Goal: Task Accomplishment & Management: Manage account settings

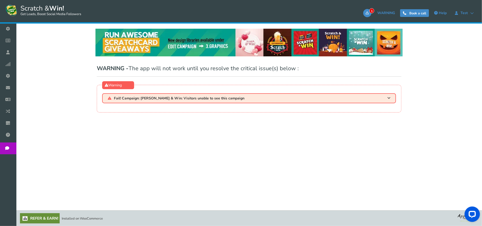
click at [13, 41] on icon at bounding box center [9, 40] width 10 height 11
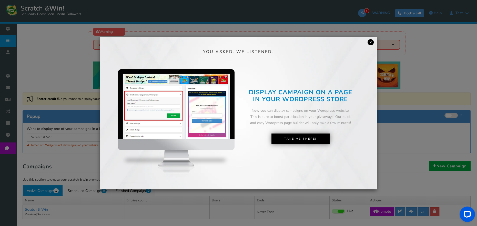
click at [369, 41] on link "×" at bounding box center [370, 42] width 6 height 6
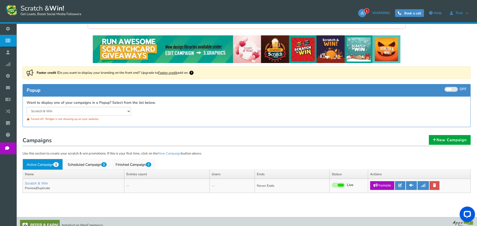
scroll to position [33, 0]
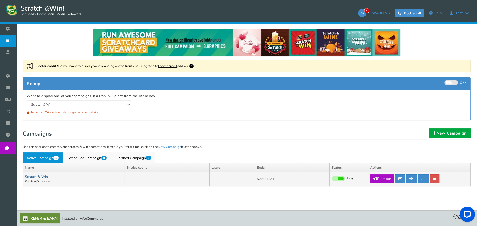
click at [43, 175] on link "Scratch & Win" at bounding box center [36, 176] width 23 height 5
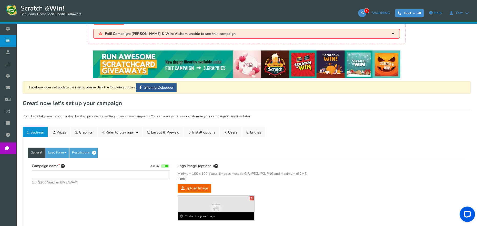
type input "Scratch & Win"
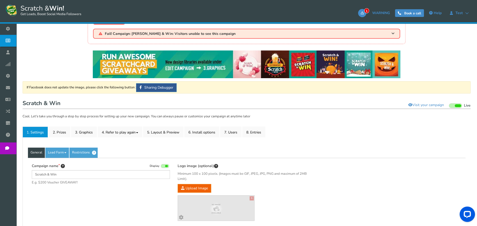
scroll to position [77, 0]
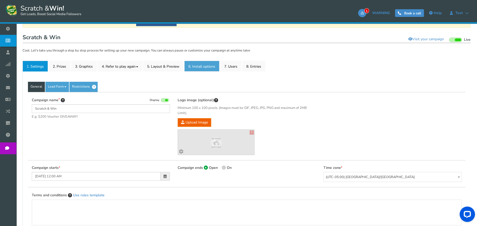
click at [202, 69] on link "6. Install options New" at bounding box center [201, 66] width 35 height 11
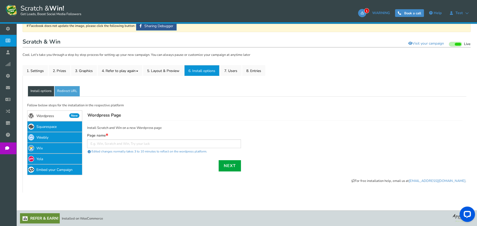
scroll to position [72, 0]
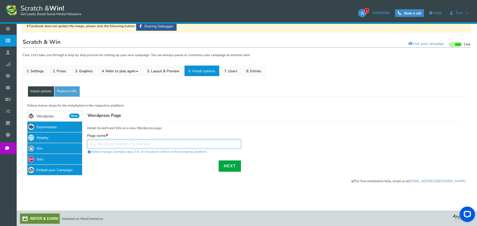
click at [182, 145] on input "text" at bounding box center [164, 144] width 154 height 9
type input "est"
click at [233, 165] on link "Next" at bounding box center [229, 165] width 22 height 11
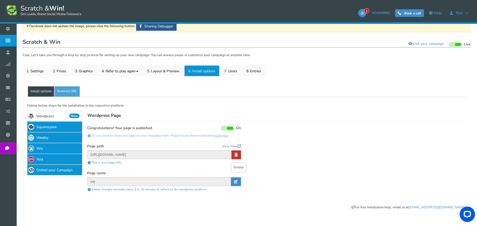
click at [235, 157] on link at bounding box center [235, 154] width 9 height 9
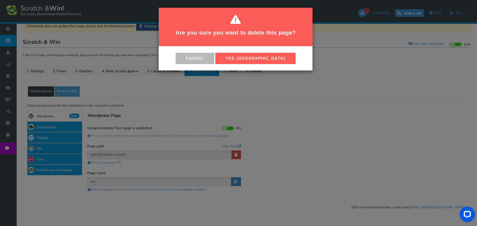
click at [263, 57] on button "Yes. [GEOGRAPHIC_DATA]" at bounding box center [255, 58] width 80 height 11
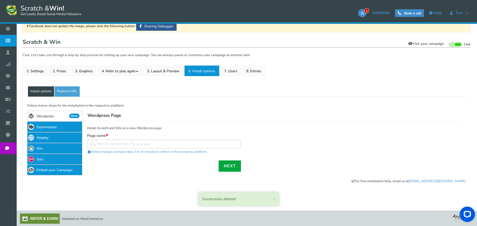
click at [427, 42] on link "Visit your campaign" at bounding box center [426, 43] width 42 height 9
